Goal: Task Accomplishment & Management: Manage account settings

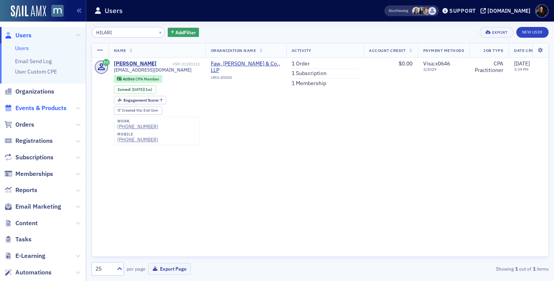
click at [31, 108] on span "Events & Products" at bounding box center [40, 108] width 51 height 8
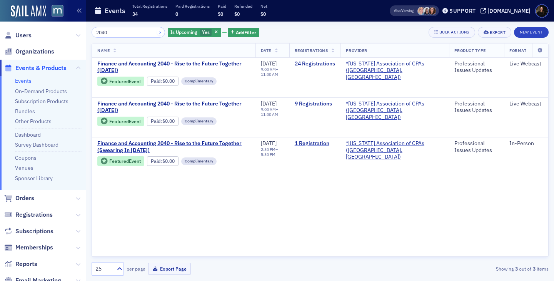
type input "2040"
click at [157, 29] on button "×" at bounding box center [160, 31] width 7 height 7
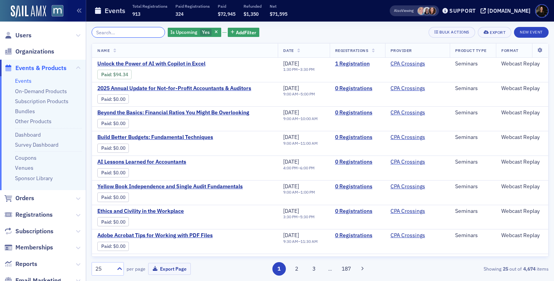
click at [133, 29] on input "search" at bounding box center [127, 32] width 73 height 11
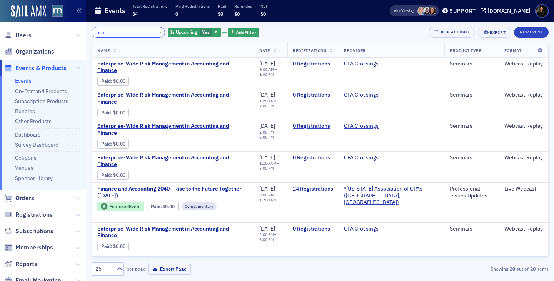
drag, startPoint x: 121, startPoint y: 32, endPoint x: 58, endPoint y: 17, distance: 64.6
click at [58, 17] on div "Users Organizations Events & Products Events On-Demand Products Subscription Pr…" at bounding box center [277, 140] width 554 height 281
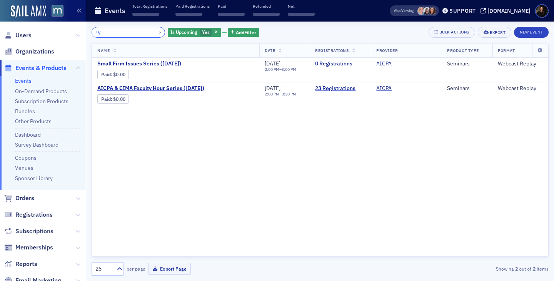
type input "9"
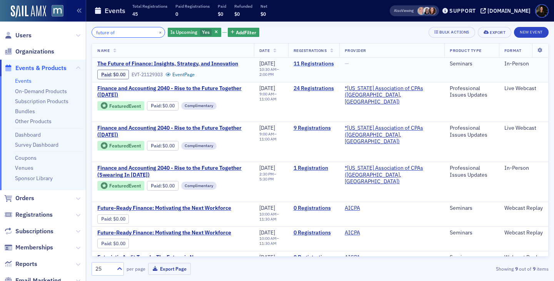
type input "future of"
click at [329, 65] on link "11 Registrations" at bounding box center [313, 63] width 40 height 7
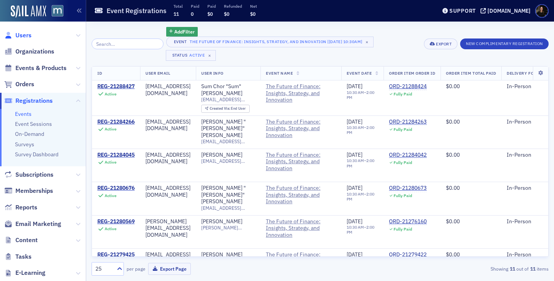
click at [28, 35] on span "Users" at bounding box center [23, 35] width 16 height 8
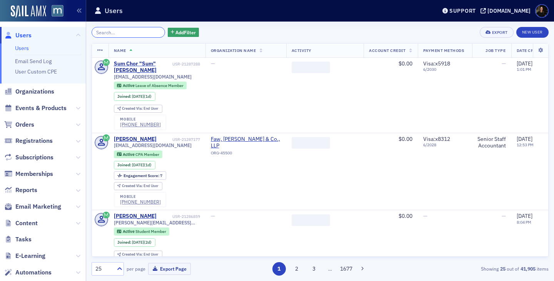
click at [128, 34] on input "search" at bounding box center [127, 32] width 73 height 11
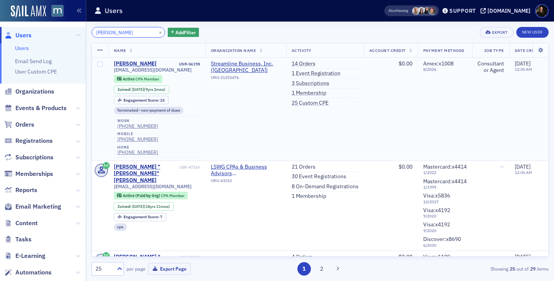
type input "webb corbin"
click at [450, 82] on td "Amex : x1008 8 / 2026" at bounding box center [444, 109] width 54 height 103
click at [301, 81] on link "3 Subscriptions" at bounding box center [310, 83] width 38 height 7
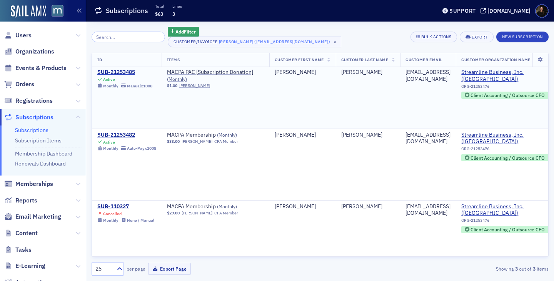
scroll to position [25, 0]
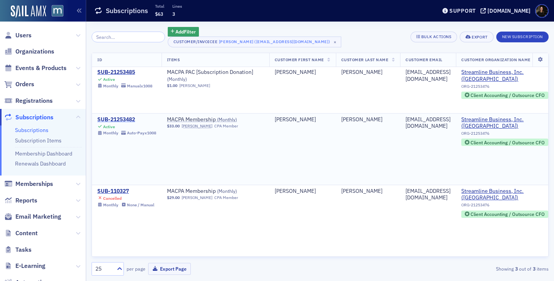
click at [109, 116] on div "SUB-21253482" at bounding box center [126, 119] width 59 height 7
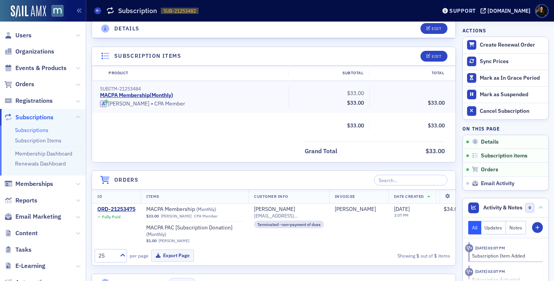
scroll to position [179, 0]
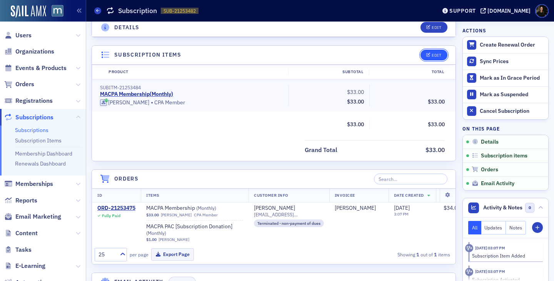
click at [439, 58] on button "Edit" at bounding box center [433, 55] width 27 height 11
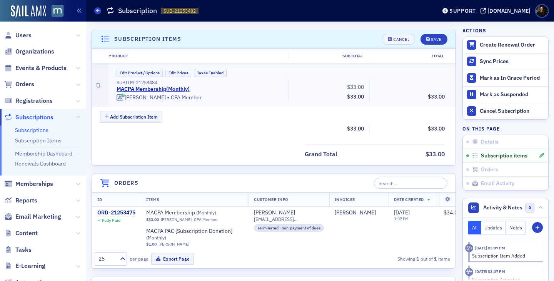
scroll to position [199, 0]
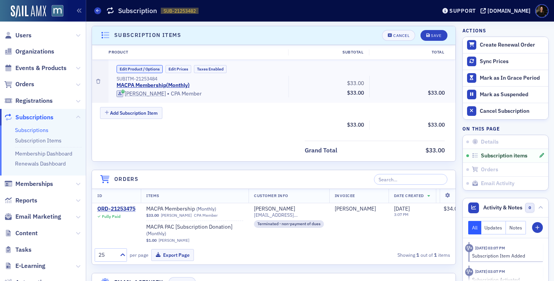
click at [140, 70] on button "Edit Product / Options" at bounding box center [139, 69] width 46 height 8
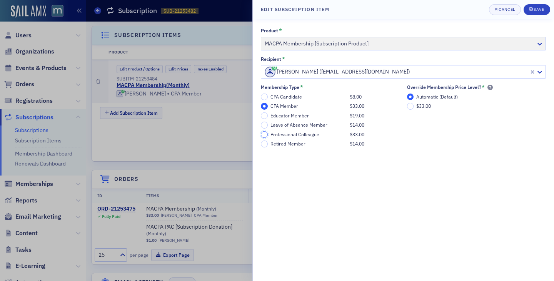
click at [264, 132] on input "Professional Colleague $33.00" at bounding box center [264, 134] width 7 height 7
click at [547, 13] on button "Save" at bounding box center [536, 9] width 27 height 11
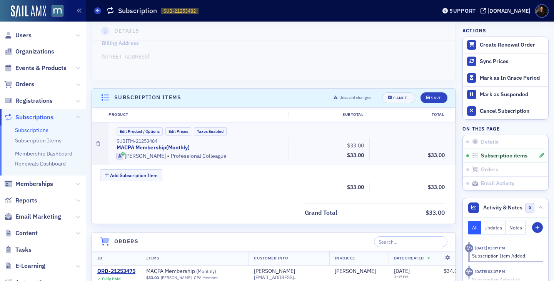
scroll to position [133, 0]
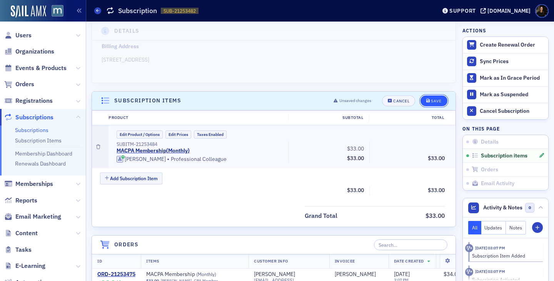
click at [432, 100] on div "Save" at bounding box center [436, 101] width 10 height 4
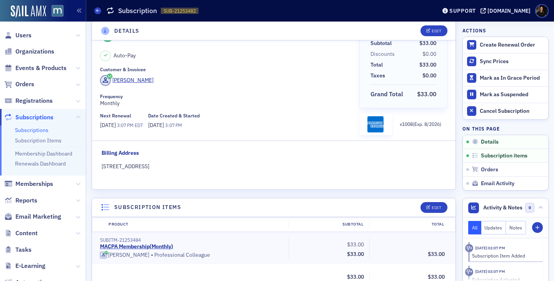
scroll to position [0, 0]
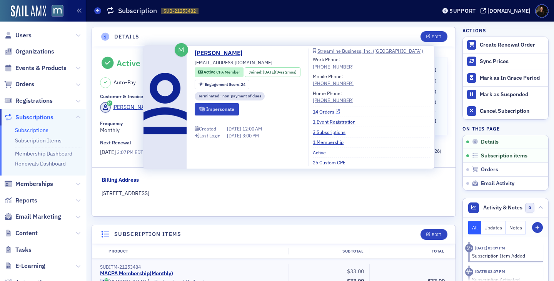
click at [336, 110] on link "14 Orders" at bounding box center [326, 111] width 27 height 7
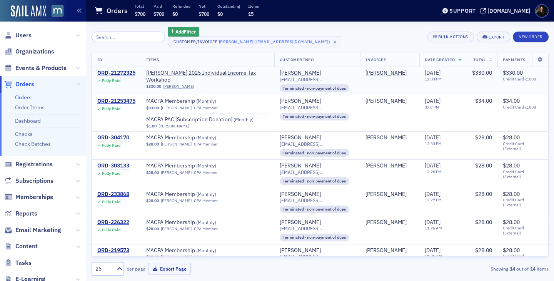
click at [112, 70] on div "ORD-21272325" at bounding box center [116, 73] width 38 height 7
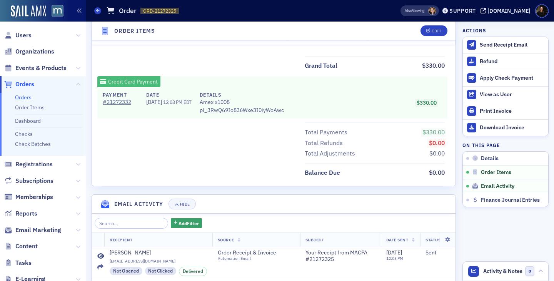
scroll to position [338, 0]
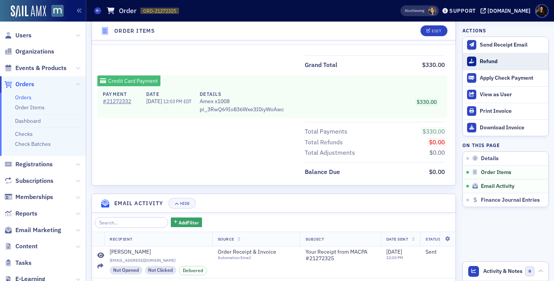
click at [483, 61] on div "Refund" at bounding box center [511, 61] width 65 height 7
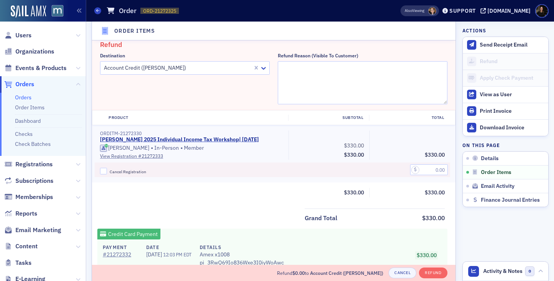
scroll to position [268, 0]
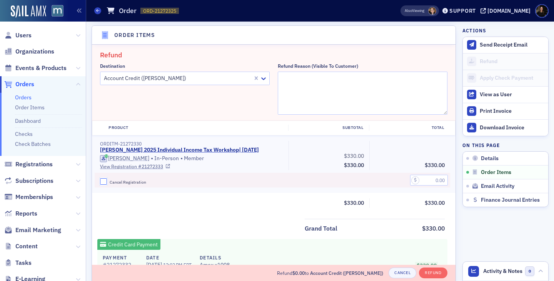
click at [105, 181] on input "Cancel Registration" at bounding box center [103, 181] width 7 height 7
click at [106, 183] on input "Cancel Registration" at bounding box center [103, 181] width 7 height 7
checkbox input "false"
click at [216, 77] on div at bounding box center [177, 78] width 149 height 10
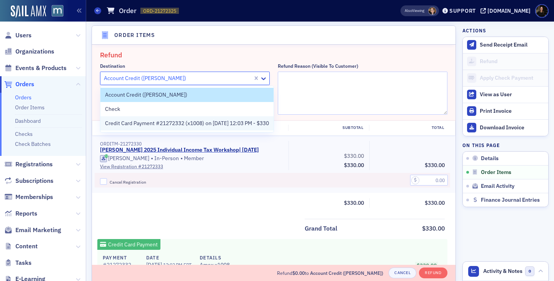
click at [207, 123] on span "Credit Card Payment #21272332 (x1008) on 8/15/2025 12:03 PM - $330" at bounding box center [187, 123] width 164 height 8
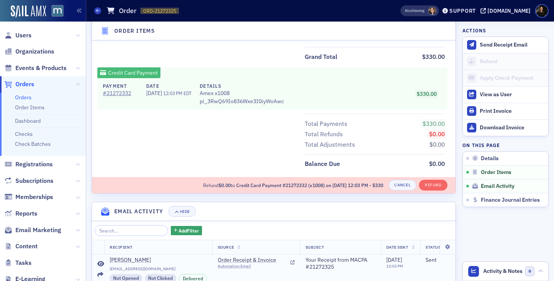
scroll to position [381, 0]
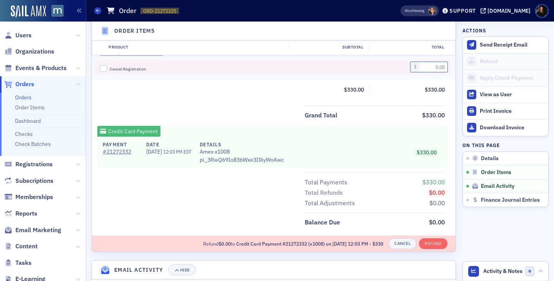
click at [426, 67] on input "text" at bounding box center [429, 67] width 38 height 11
type input "330.00"
click at [103, 67] on input "Cancel Registration" at bounding box center [103, 68] width 7 height 7
checkbox input "true"
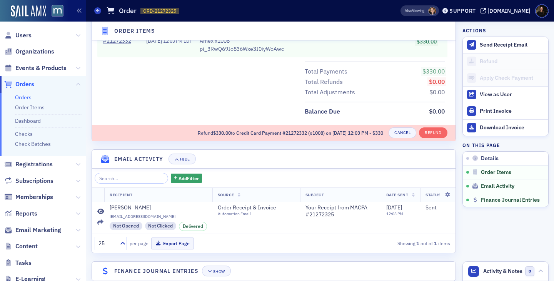
scroll to position [505, 0]
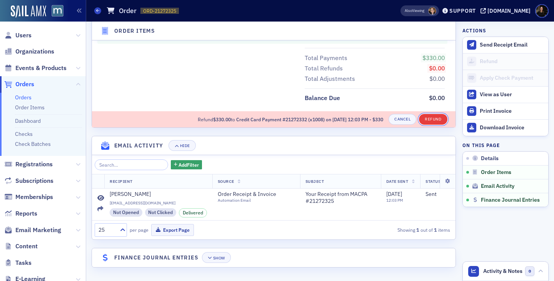
click at [429, 120] on button "Refund" at bounding box center [433, 119] width 28 height 11
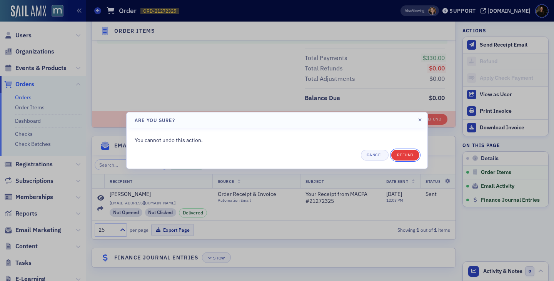
click at [406, 159] on button "Refund" at bounding box center [405, 155] width 28 height 11
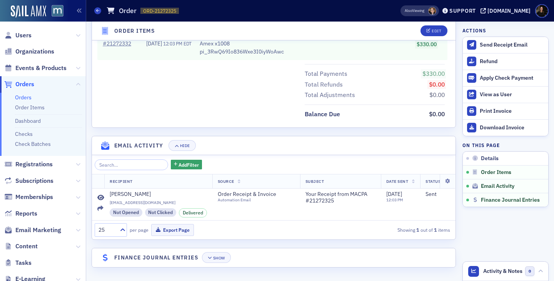
scroll to position [396, 0]
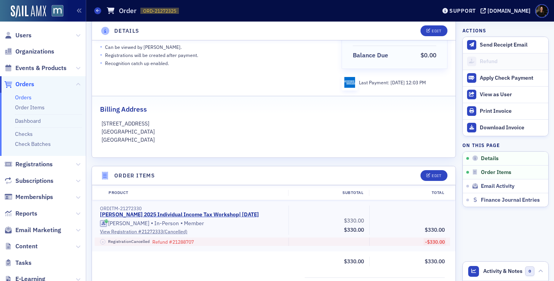
scroll to position [206, 0]
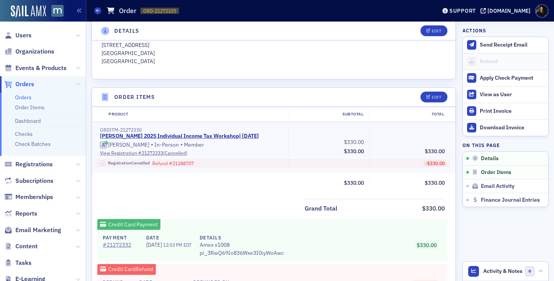
click at [27, 86] on span "Orders" at bounding box center [24, 84] width 19 height 8
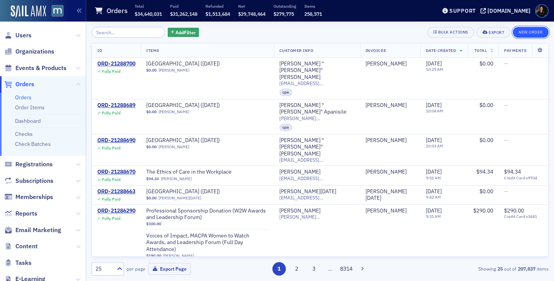
click at [528, 35] on button "New Order" at bounding box center [530, 32] width 36 height 11
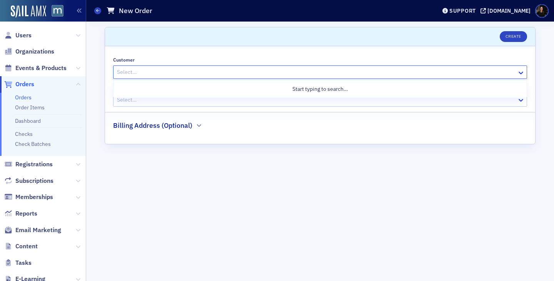
click at [224, 74] on div at bounding box center [316, 72] width 400 height 10
paste input "[EMAIL_ADDRESS][DOMAIN_NAME]"
type input "[EMAIL_ADDRESS][DOMAIN_NAME]"
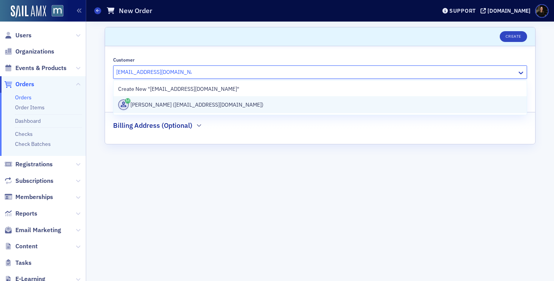
click at [202, 100] on div "[PERSON_NAME] ([EMAIL_ADDRESS][DOMAIN_NAME])" at bounding box center [320, 104] width 404 height 11
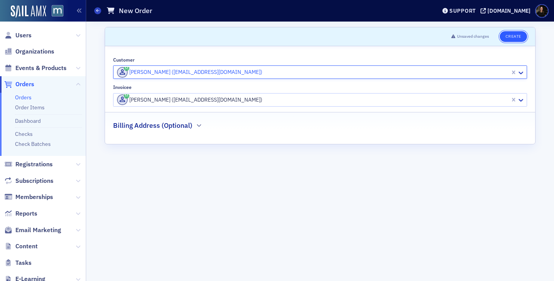
click at [505, 37] on button "Create" at bounding box center [512, 36] width 27 height 11
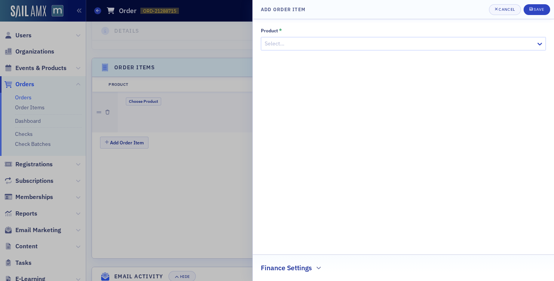
scroll to position [234, 0]
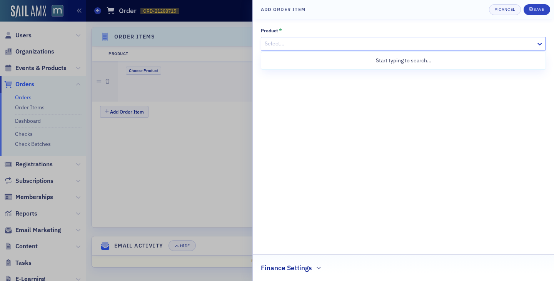
click at [287, 45] on div at bounding box center [399, 44] width 271 height 10
click at [286, 42] on div at bounding box center [399, 44] width 271 height 10
type input "emer"
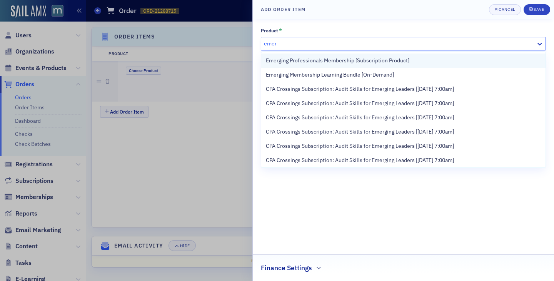
click at [305, 62] on span "Emerging Professionals Membership [Subscription Product]" at bounding box center [337, 61] width 143 height 8
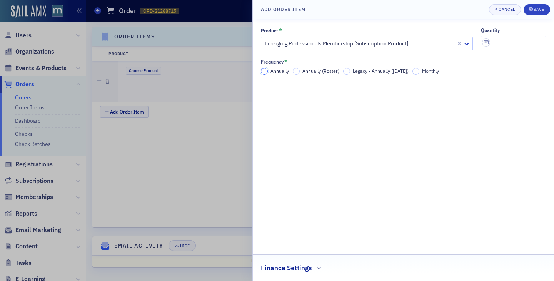
click at [266, 72] on input "Annually" at bounding box center [264, 71] width 7 height 7
click at [497, 42] on input "quantity" at bounding box center [512, 42] width 65 height 13
type input "1"
click at [535, 8] on div "Save" at bounding box center [538, 9] width 10 height 4
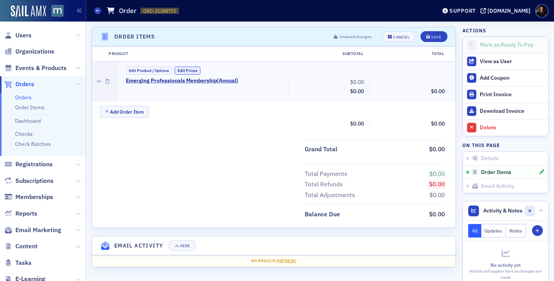
click at [190, 72] on button "Edit Prices" at bounding box center [188, 71] width 26 height 8
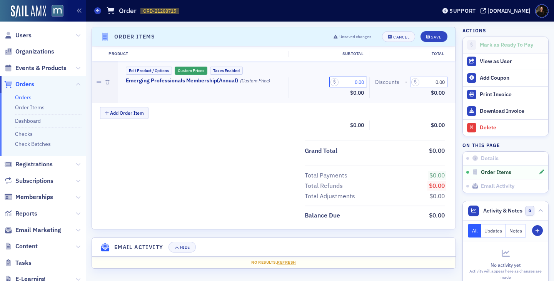
click at [348, 83] on input "0.00" at bounding box center [348, 81] width 38 height 11
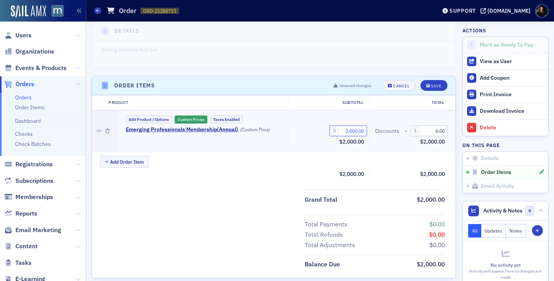
scroll to position [185, 0]
type input "2,000.00"
click at [431, 86] on div "Save" at bounding box center [436, 85] width 10 height 4
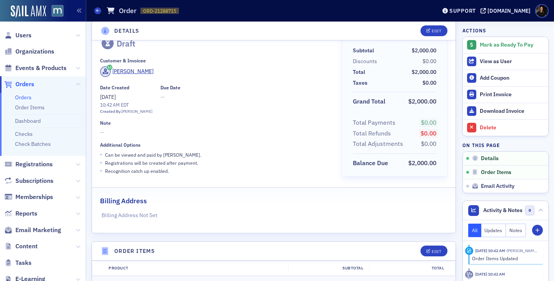
scroll to position [38, 0]
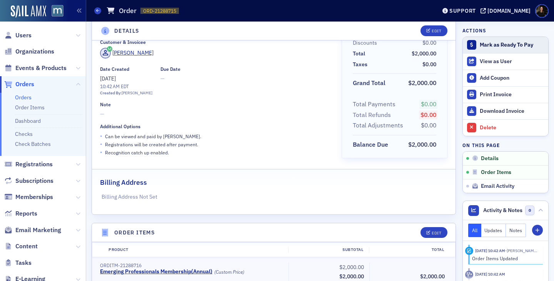
click at [495, 49] on button "Mark as Ready To Pay" at bounding box center [504, 45] width 85 height 16
